Goal: Transaction & Acquisition: Purchase product/service

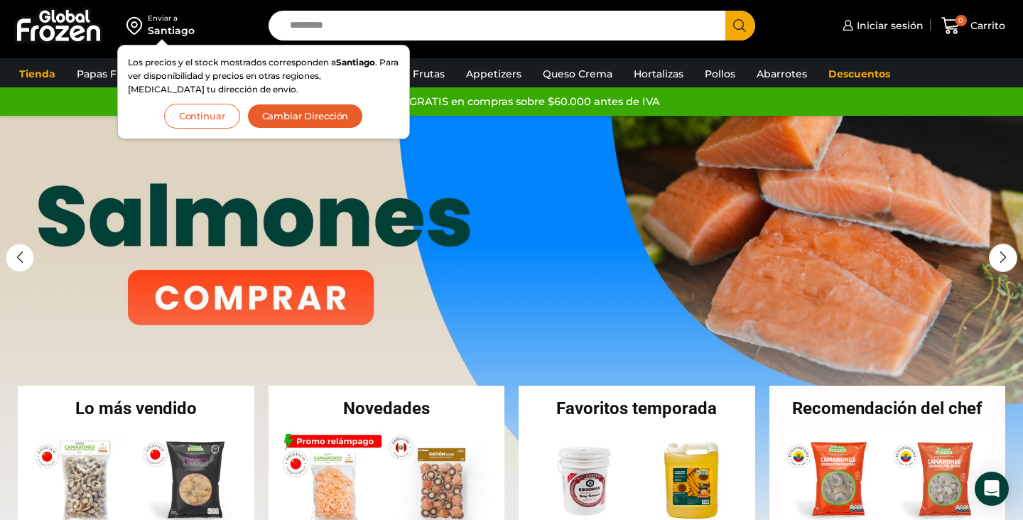
click at [199, 121] on button "Continuar" at bounding box center [202, 116] width 76 height 25
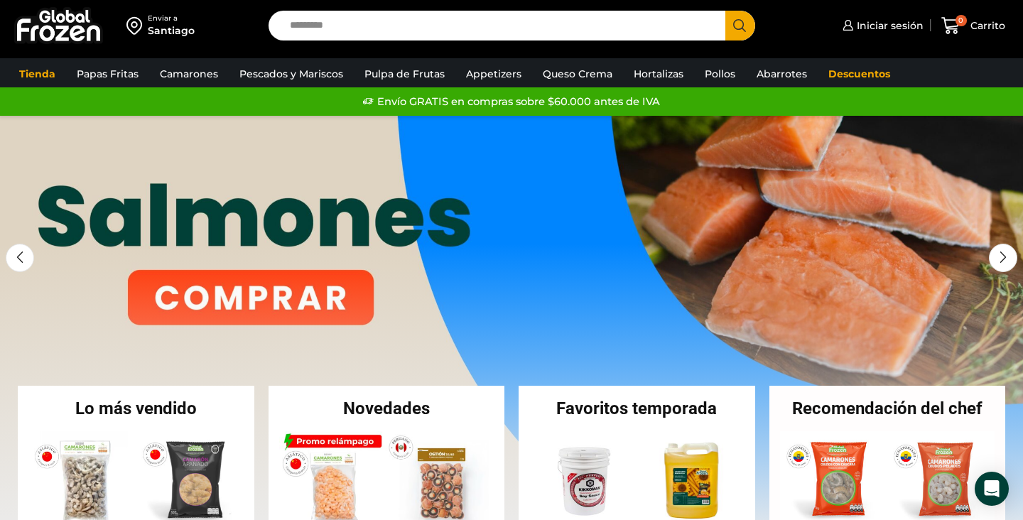
click at [362, 30] on input "Search input" at bounding box center [500, 26] width 435 height 30
type input "*****"
click at [725, 11] on button "Search" at bounding box center [740, 26] width 30 height 30
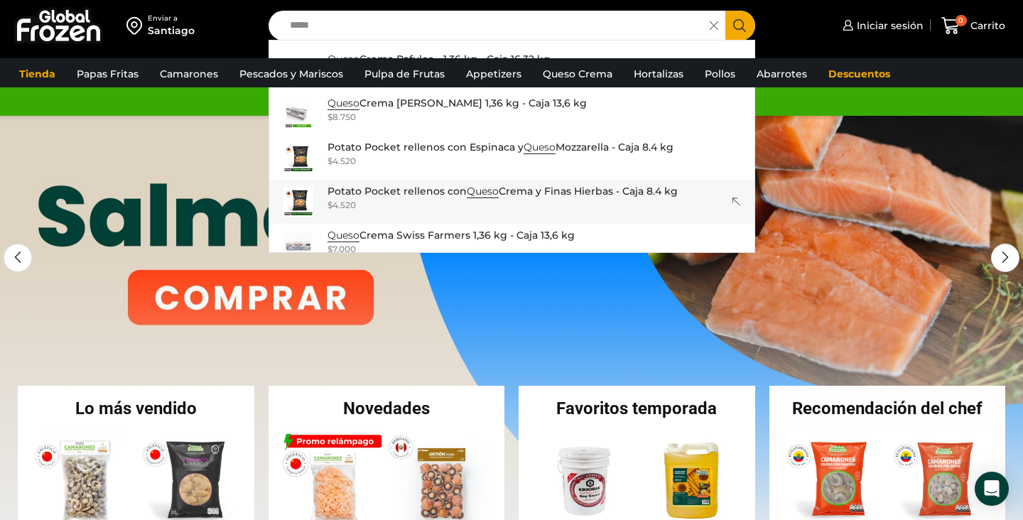
scroll to position [27, 0]
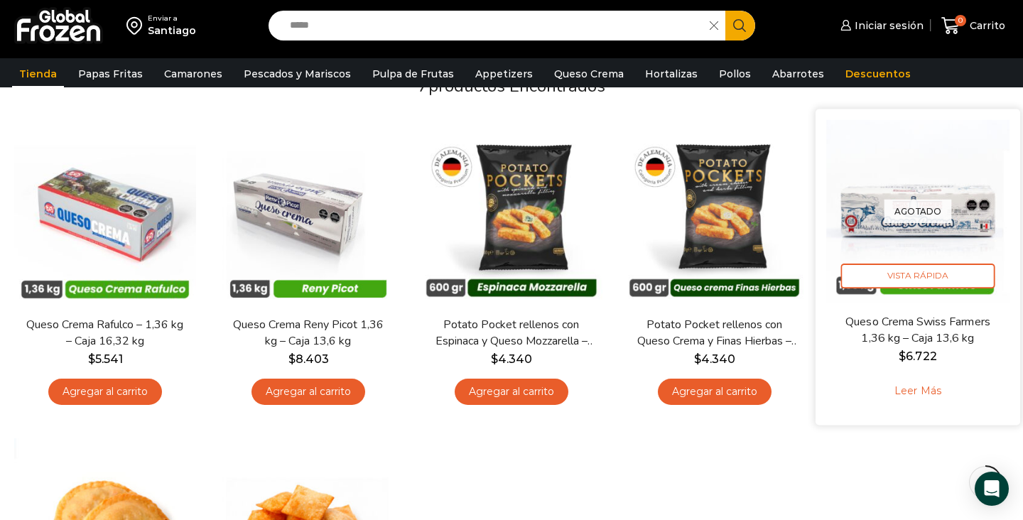
scroll to position [128, 0]
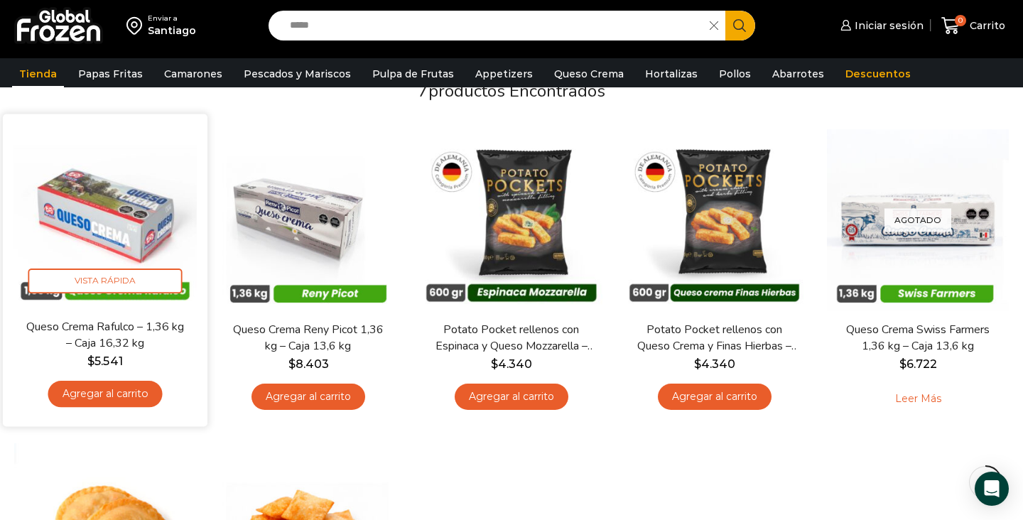
click at [114, 401] on link "Agregar al carrito" at bounding box center [105, 394] width 114 height 26
